Goal: Task Accomplishment & Management: Use online tool/utility

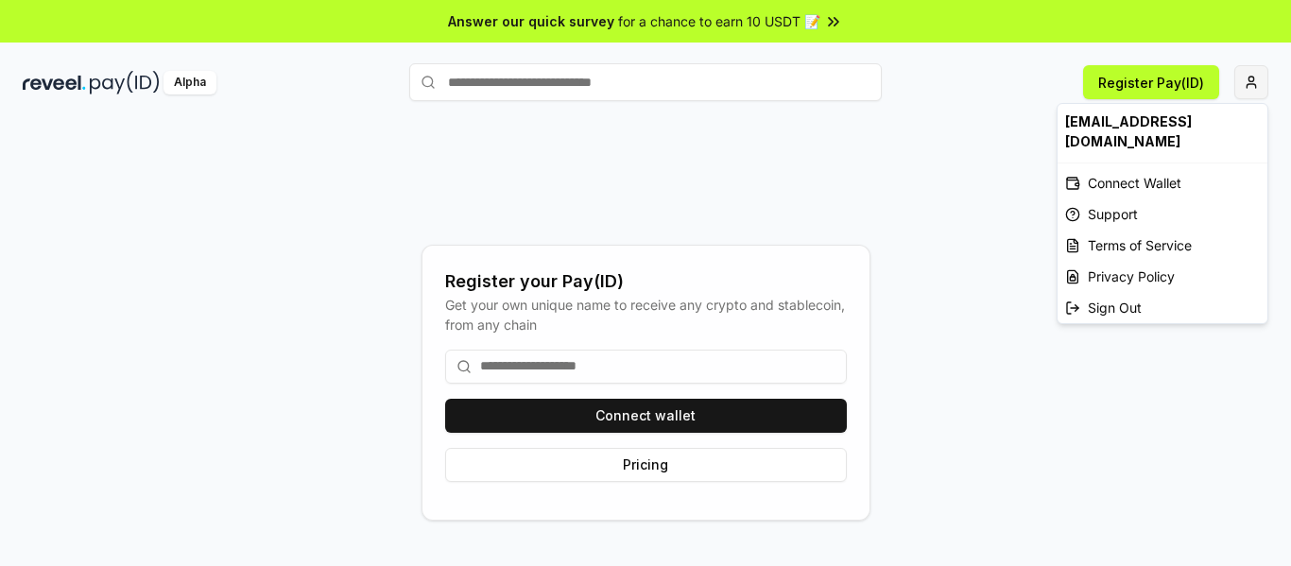
click at [1245, 77] on html "Answer our quick survey for a chance to earn 10 USDT 📝 Alpha Register Pay(ID) R…" at bounding box center [645, 283] width 1291 height 566
click at [1150, 181] on div "Connect Wallet" at bounding box center [1163, 182] width 210 height 31
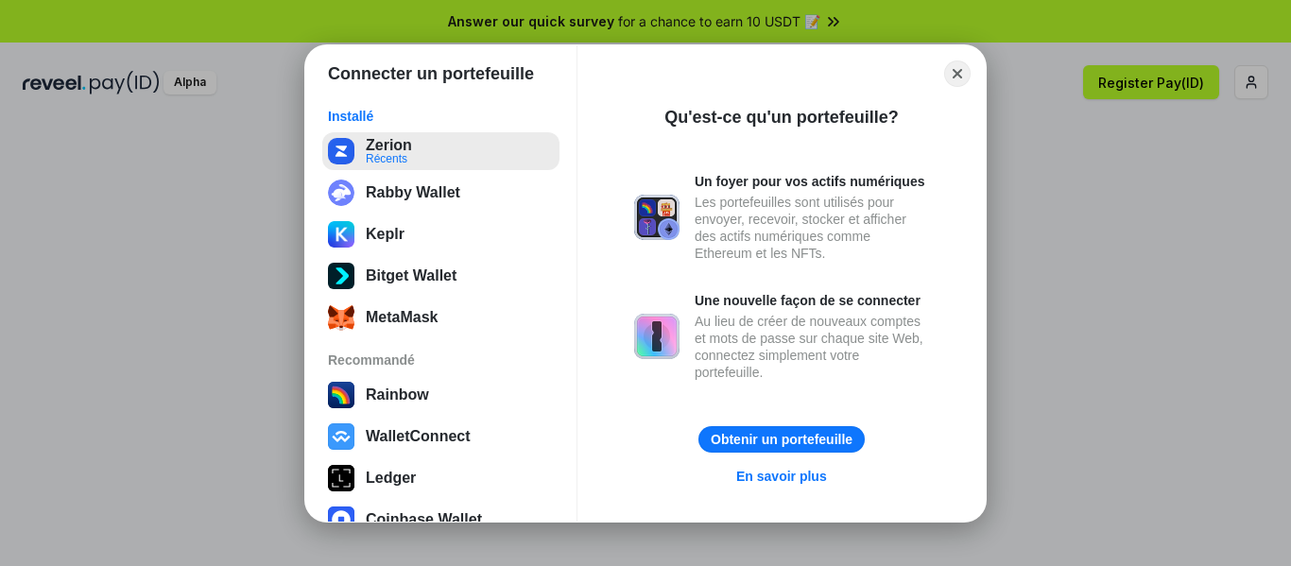
click at [433, 155] on button "[PERSON_NAME]" at bounding box center [440, 151] width 237 height 38
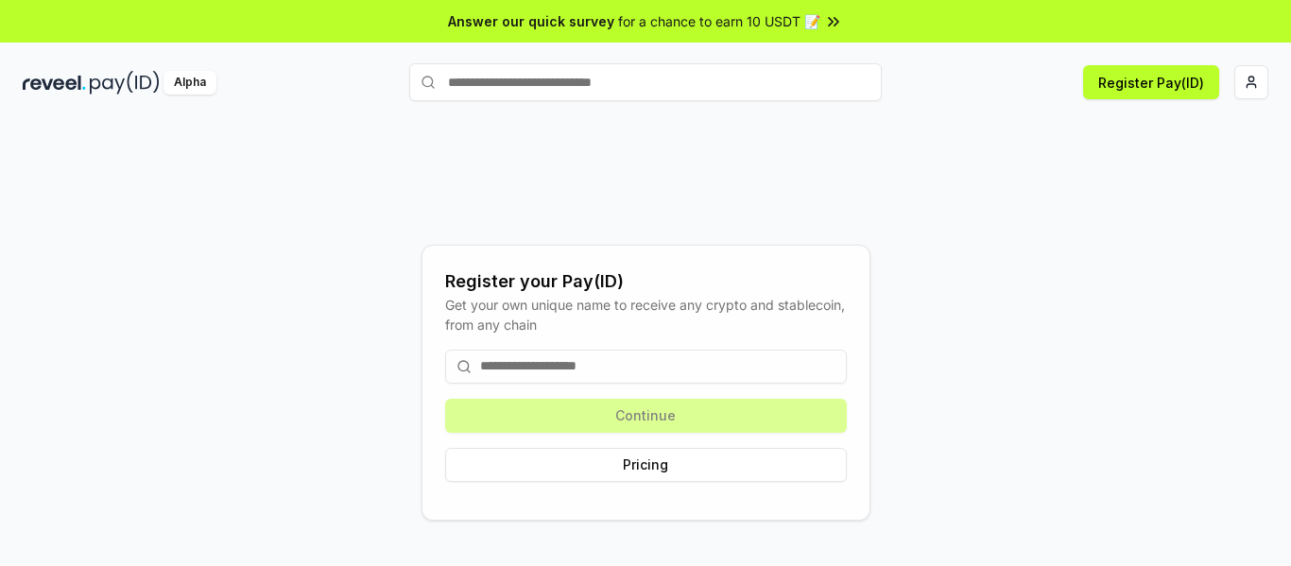
click at [1105, 176] on div "Register your Pay(ID) Get your own unique name to receive any crypto and stable…" at bounding box center [646, 382] width 1246 height 475
click at [1244, 88] on html "Answer our quick survey for a chance to earn 10 USDT 📝 Alpha Register Pay(ID) R…" at bounding box center [645, 283] width 1291 height 566
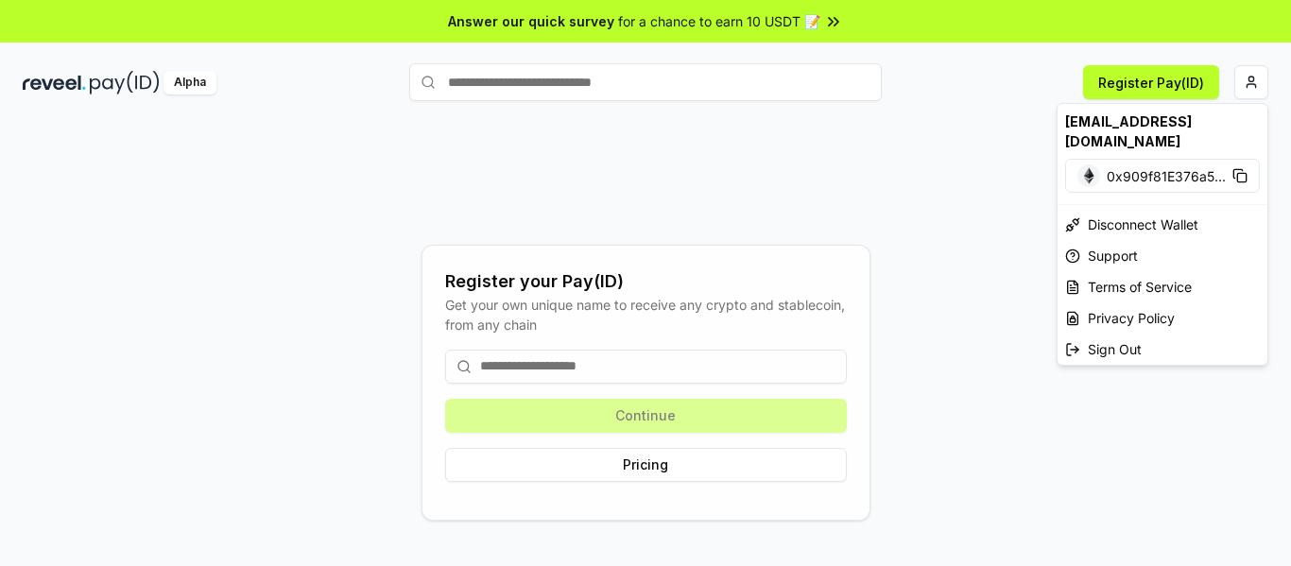
click at [967, 189] on html "Answer our quick survey for a chance to earn 10 USDT 📝 Alpha Register Pay(ID) R…" at bounding box center [645, 283] width 1291 height 566
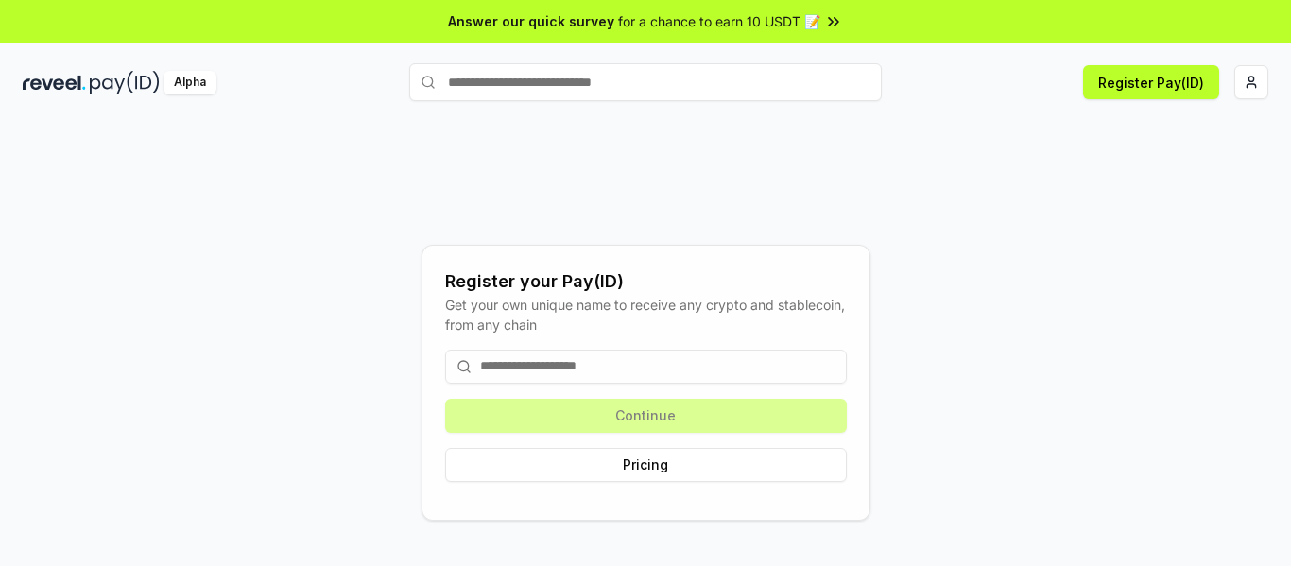
click at [685, 398] on div "Continue Pricing" at bounding box center [646, 416] width 402 height 163
click at [112, 78] on img at bounding box center [125, 83] width 70 height 24
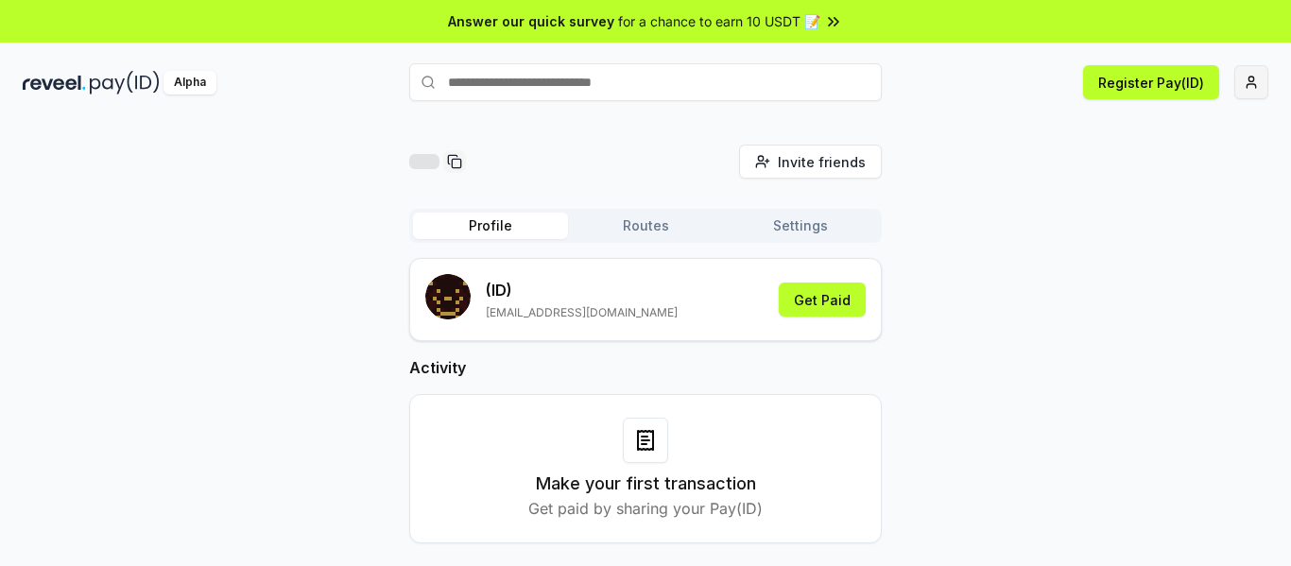
click at [1246, 86] on html "Answer our quick survey for a chance to earn 10 USDT 📝 Alpha Register Pay(ID) I…" at bounding box center [645, 283] width 1291 height 566
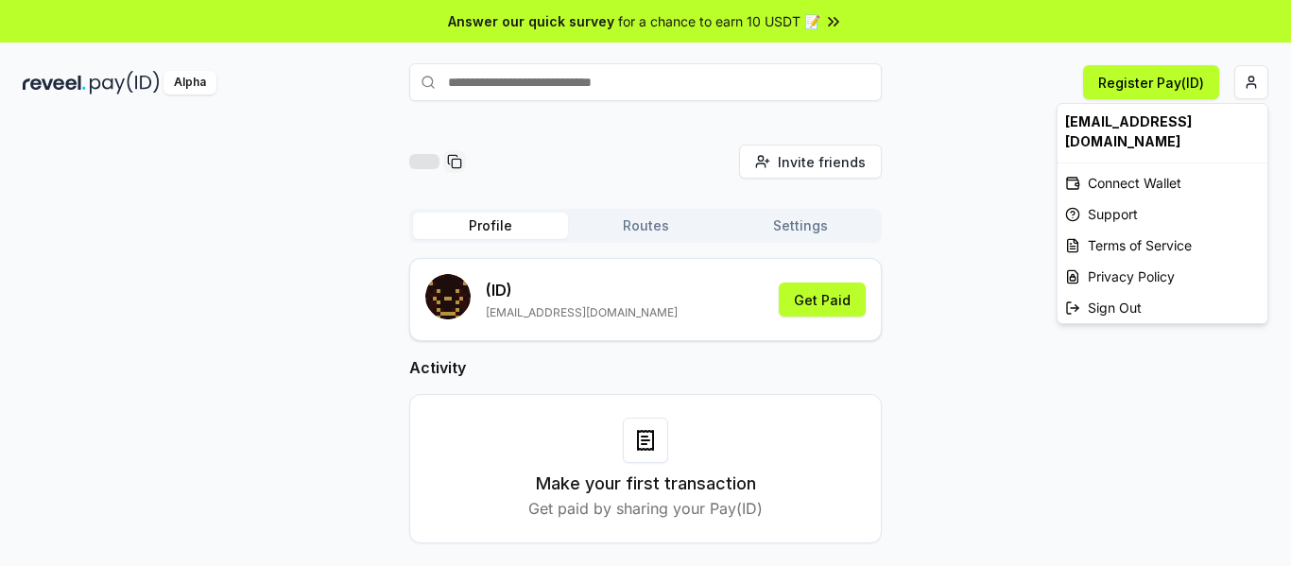
click at [990, 122] on html "Answer our quick survey for a chance to earn 10 USDT 📝 Alpha Register Pay(ID) I…" at bounding box center [645, 283] width 1291 height 566
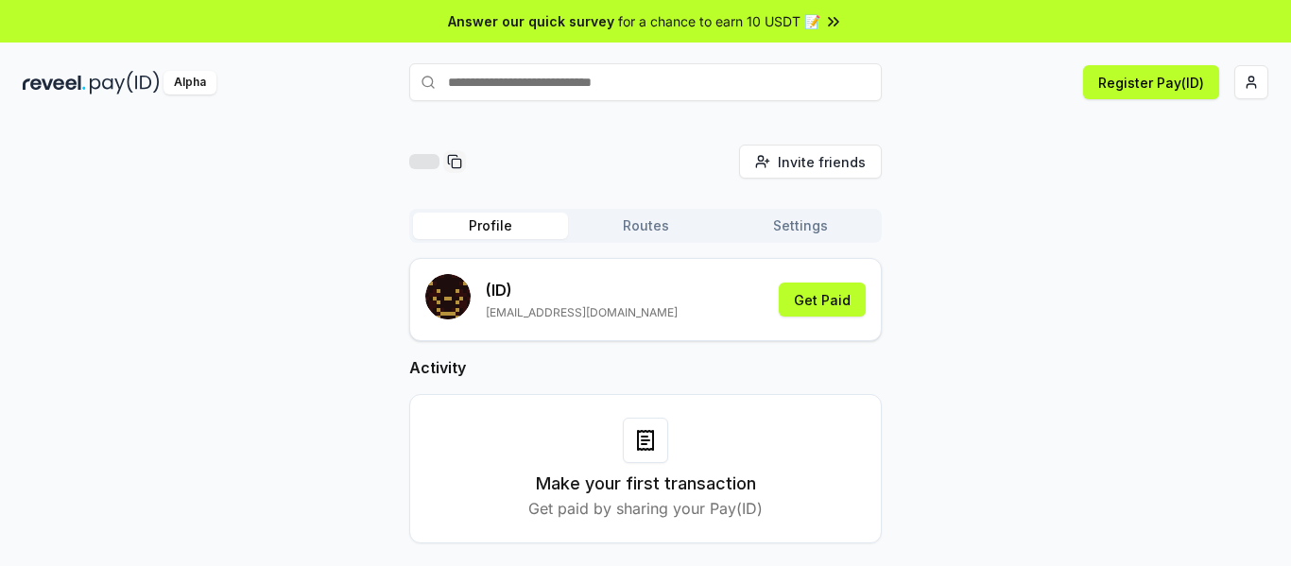
click at [132, 90] on img at bounding box center [125, 83] width 70 height 24
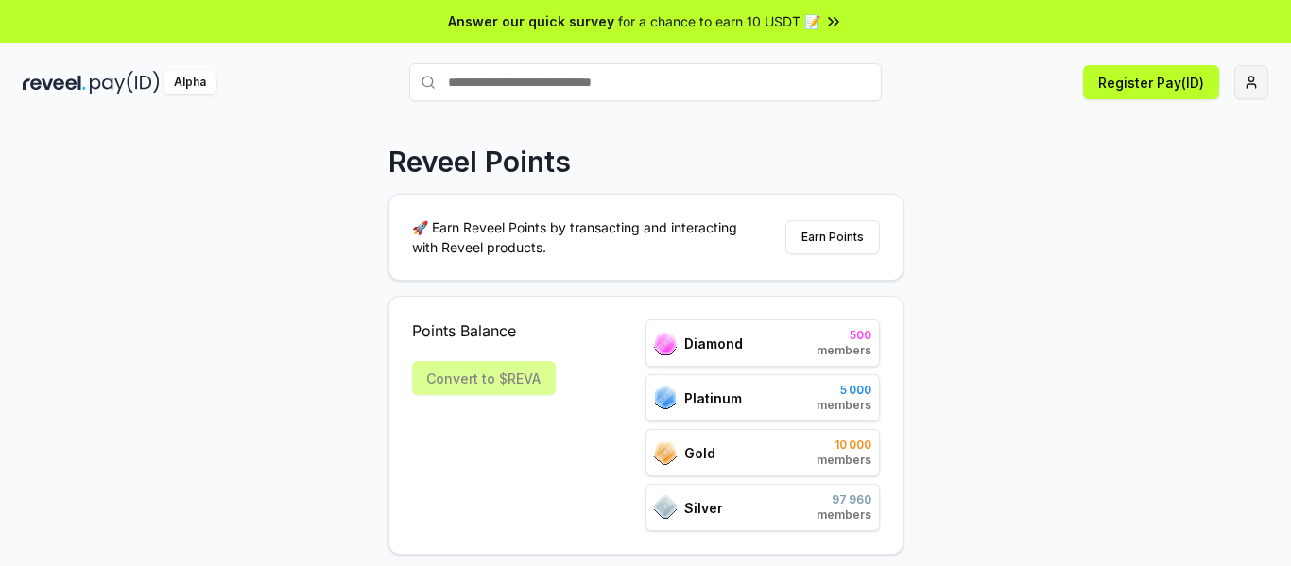
click at [1254, 84] on html "Answer our quick survey for a chance to earn 10 USDT 📝 Alpha Register Pay(ID) R…" at bounding box center [645, 283] width 1291 height 566
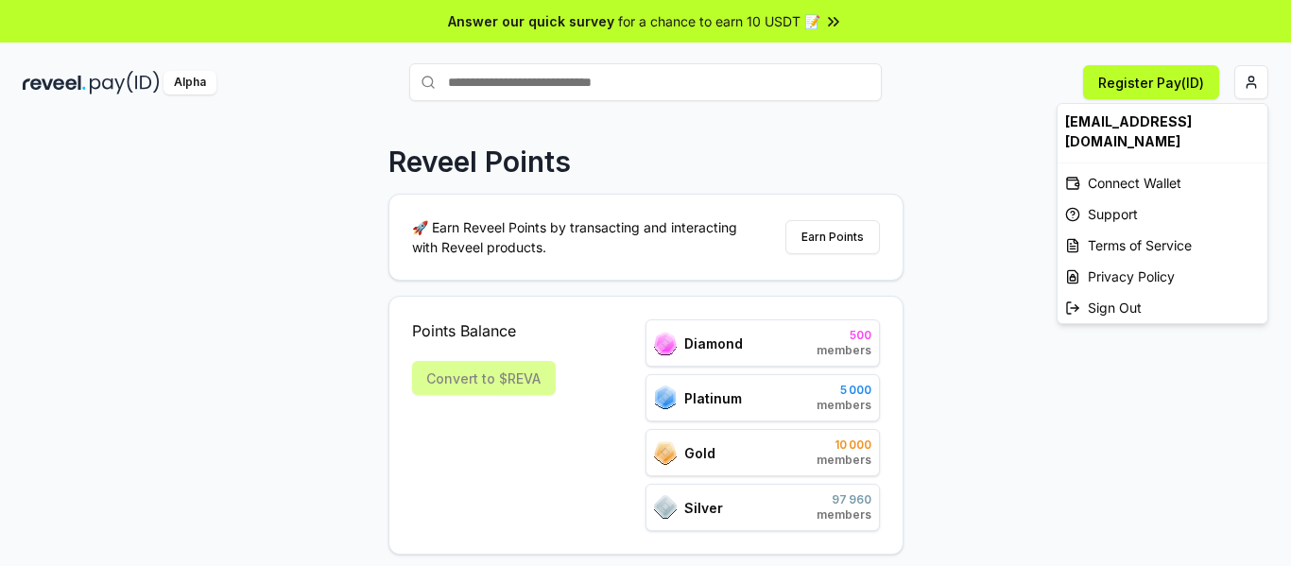
click at [1023, 156] on html "Answer our quick survey for a chance to earn 10 USDT 📝 Alpha Register Pay(ID) R…" at bounding box center [645, 283] width 1291 height 566
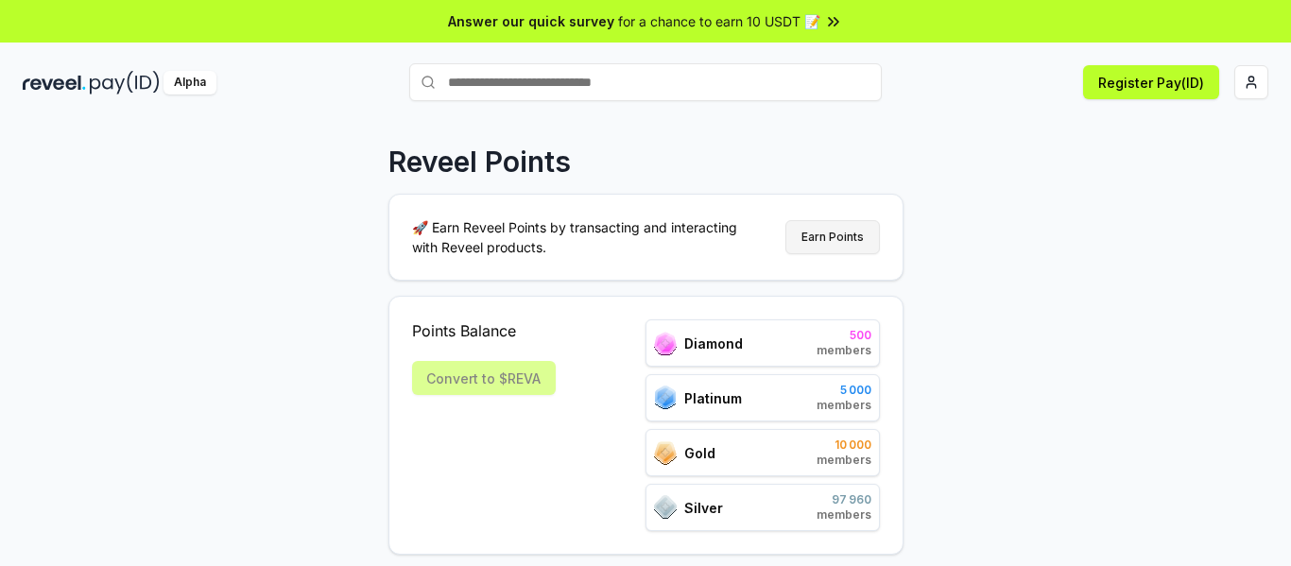
click at [808, 236] on button "Earn Points" at bounding box center [832, 237] width 95 height 34
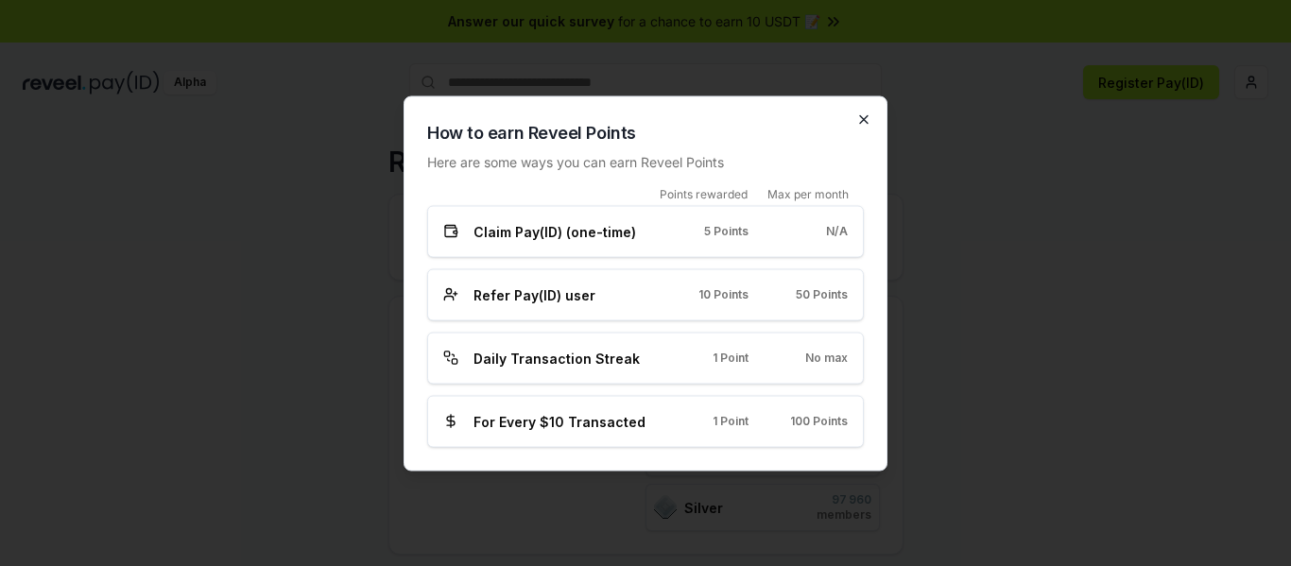
click at [870, 116] on icon "button" at bounding box center [863, 119] width 15 height 15
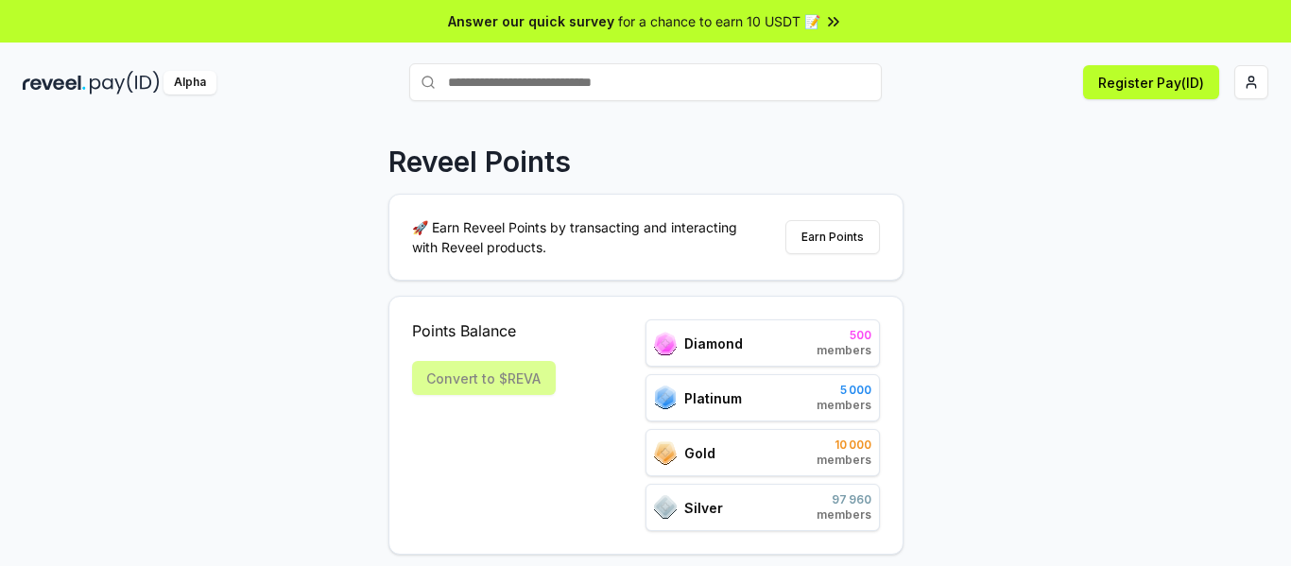
click at [793, 163] on div "Reveel Points" at bounding box center [645, 162] width 515 height 34
click at [734, 348] on span "Diamond" at bounding box center [713, 344] width 59 height 20
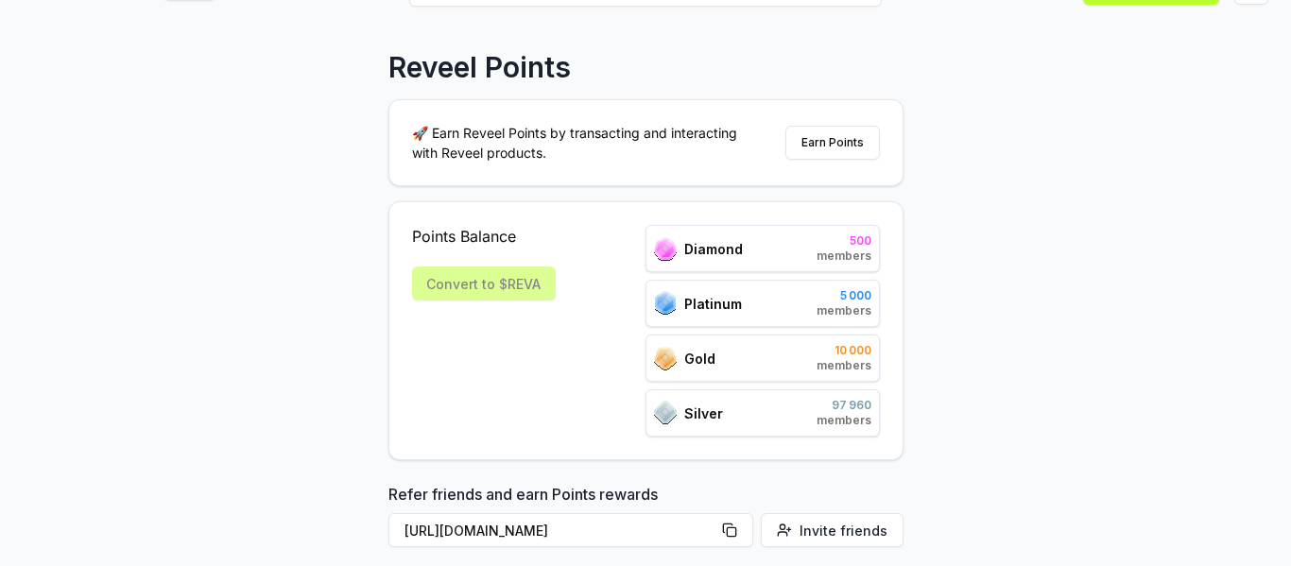
click at [803, 303] on div "Platinum 5 000 members" at bounding box center [763, 303] width 234 height 47
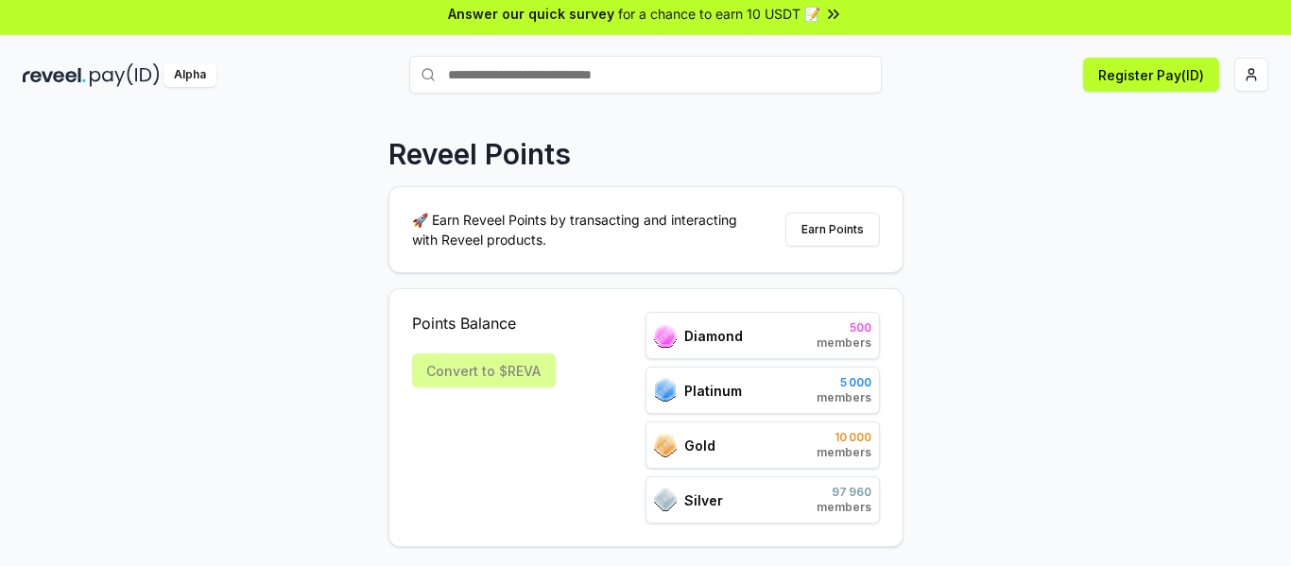
scroll to position [0, 0]
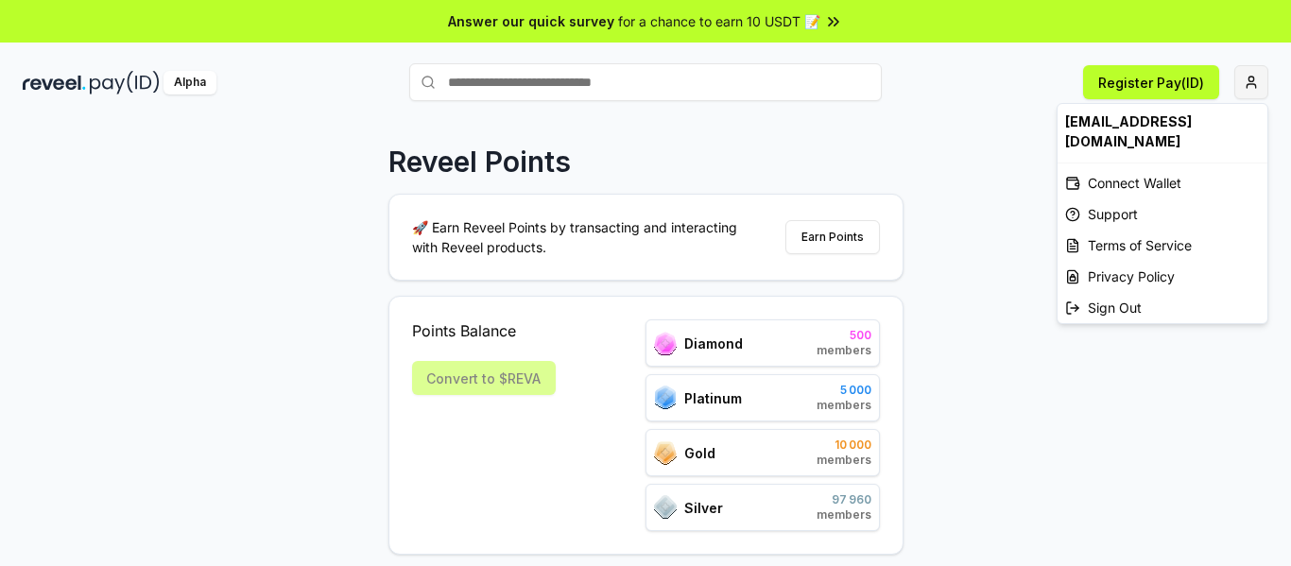
click at [1258, 68] on html "Answer our quick survey for a chance to earn 10 USDT 📝 Alpha Register Pay(ID) R…" at bounding box center [645, 283] width 1291 height 566
click at [1135, 178] on div "Connect Wallet" at bounding box center [1163, 182] width 210 height 31
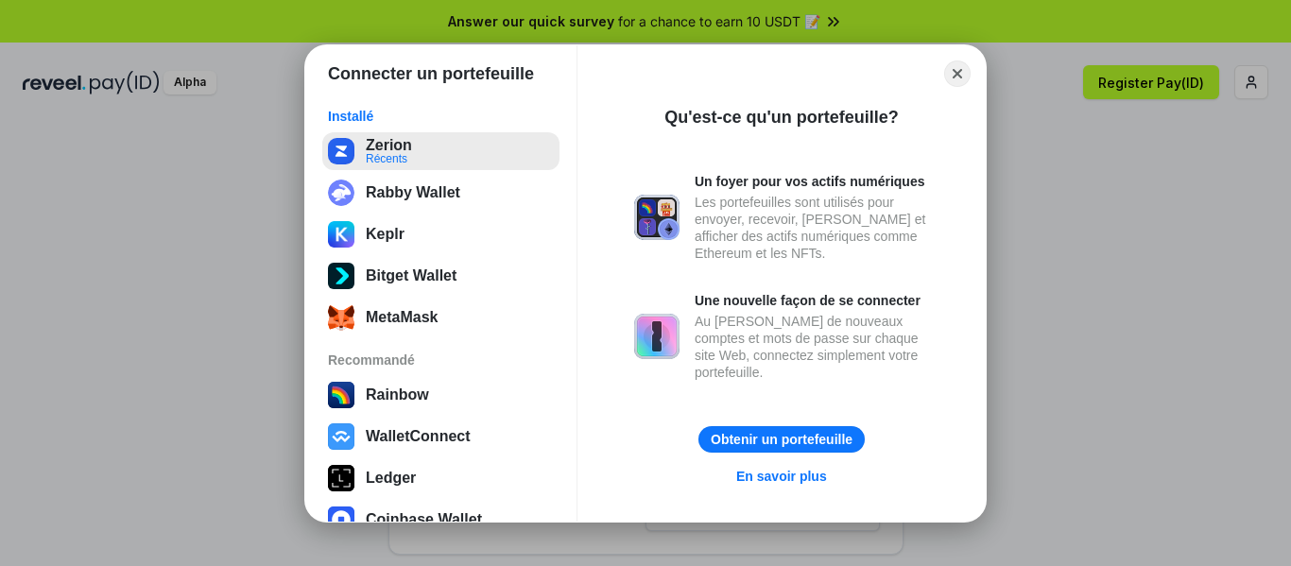
click at [409, 160] on button "[PERSON_NAME]" at bounding box center [440, 151] width 237 height 38
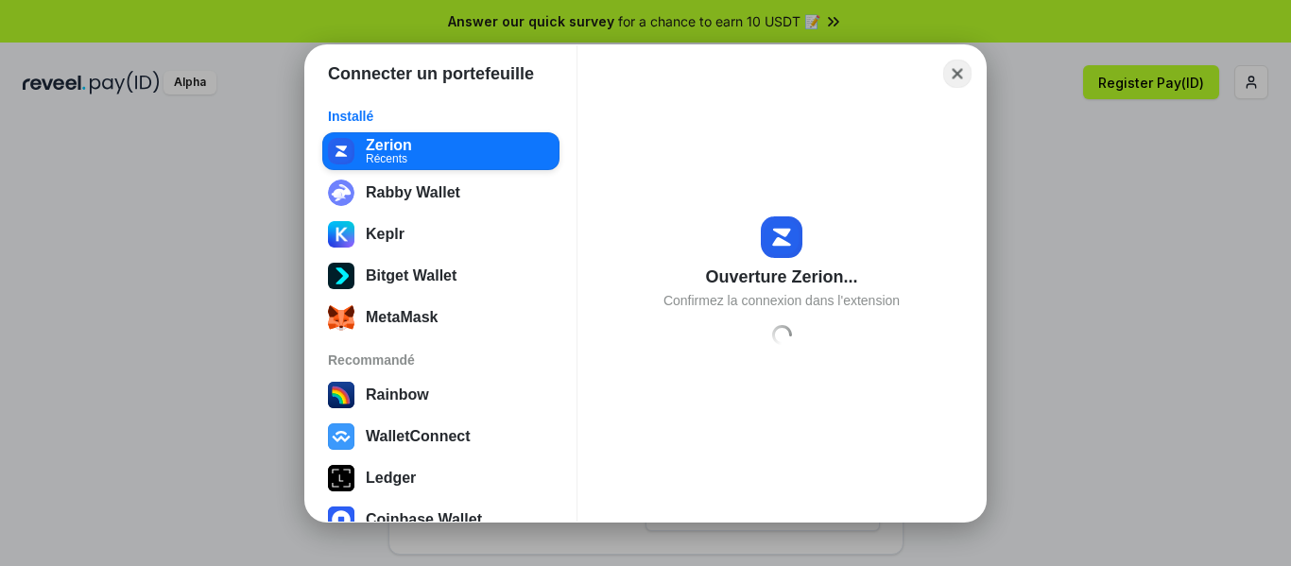
click at [957, 72] on button "Close" at bounding box center [957, 73] width 29 height 29
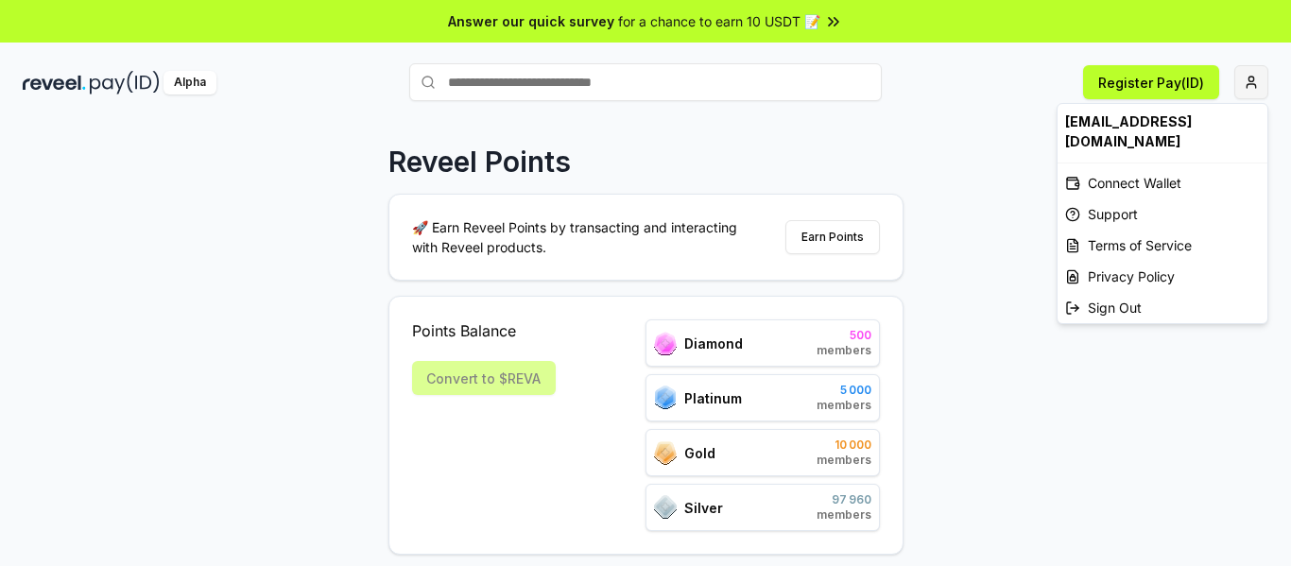
click at [1254, 78] on html "Answer our quick survey for a chance to earn 10 USDT 📝 Alpha Register Pay(ID) R…" at bounding box center [645, 283] width 1291 height 566
click at [1147, 183] on div "Connect Wallet" at bounding box center [1163, 182] width 210 height 31
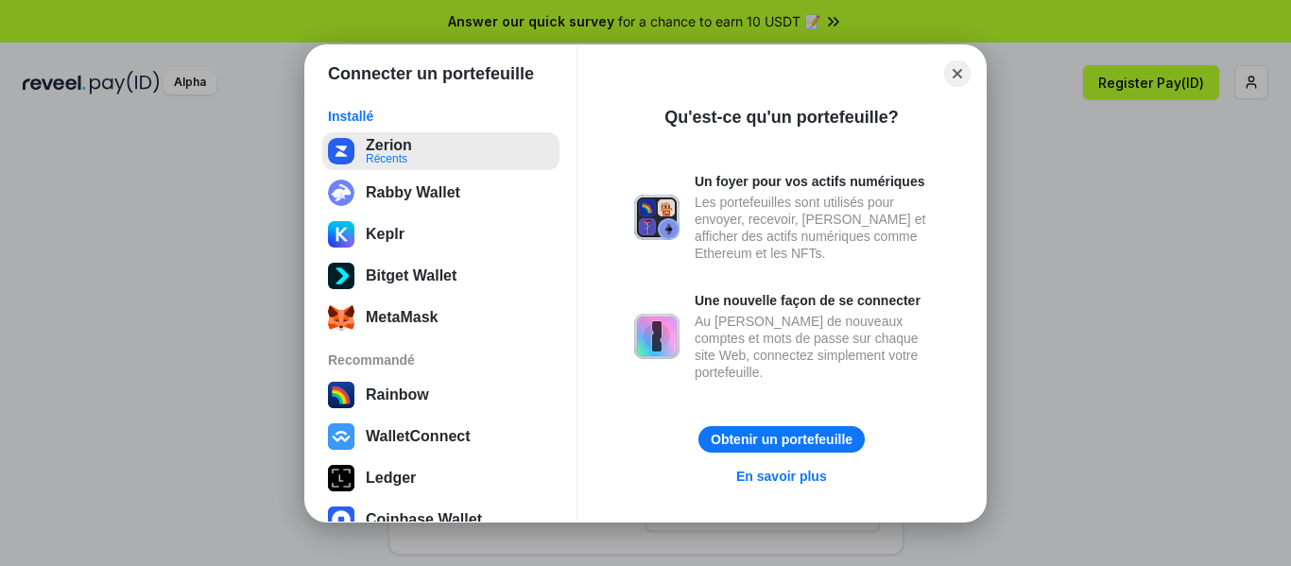
click at [390, 160] on button "[PERSON_NAME]" at bounding box center [440, 151] width 237 height 38
